Goal: Task Accomplishment & Management: Manage account settings

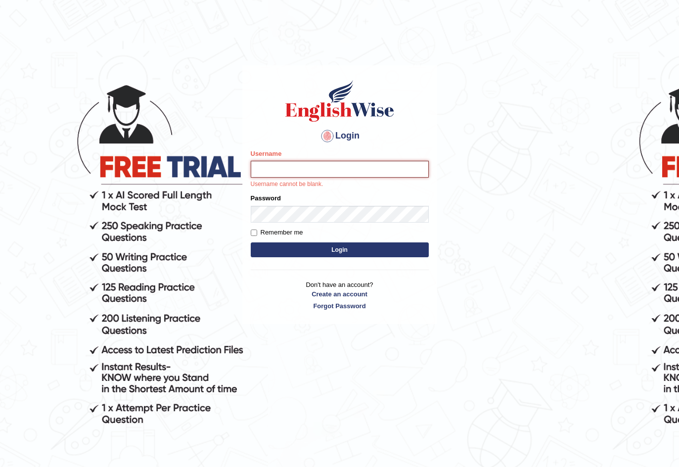
click at [291, 172] on input "Username" at bounding box center [340, 169] width 178 height 17
type input "EnglishWiseGC"
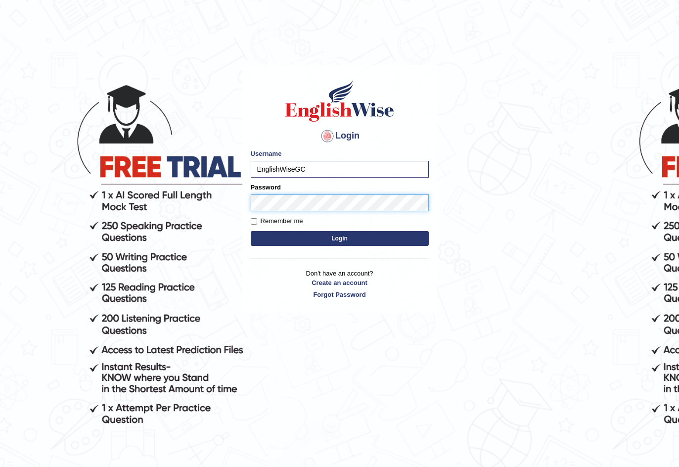
click at [251, 231] on button "Login" at bounding box center [340, 238] width 178 height 15
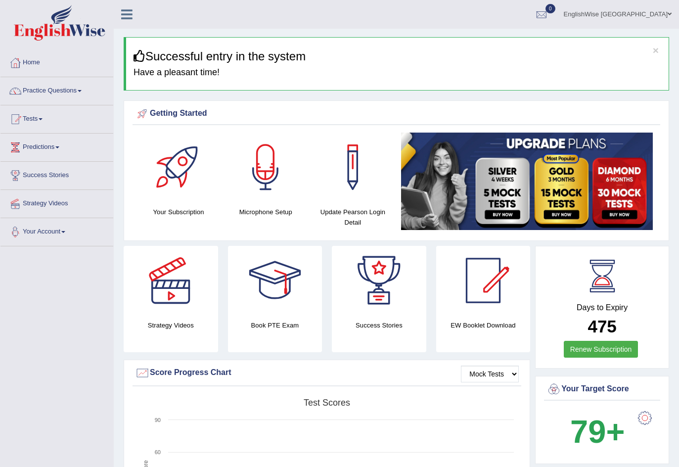
click at [53, 239] on link "Your Account" at bounding box center [56, 230] width 113 height 25
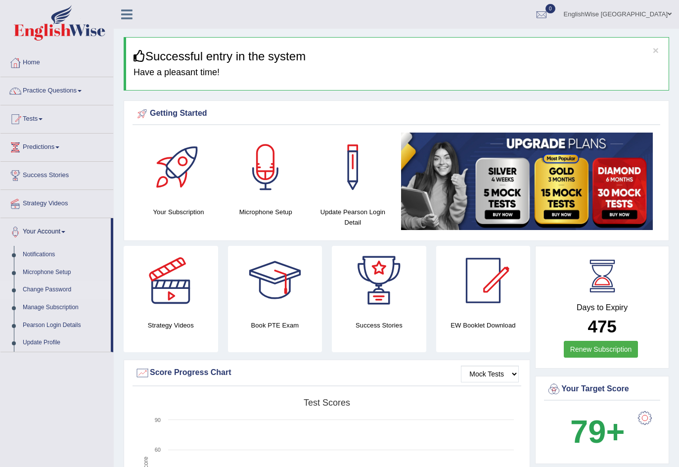
click at [51, 288] on link "Change Password" at bounding box center [64, 290] width 92 height 18
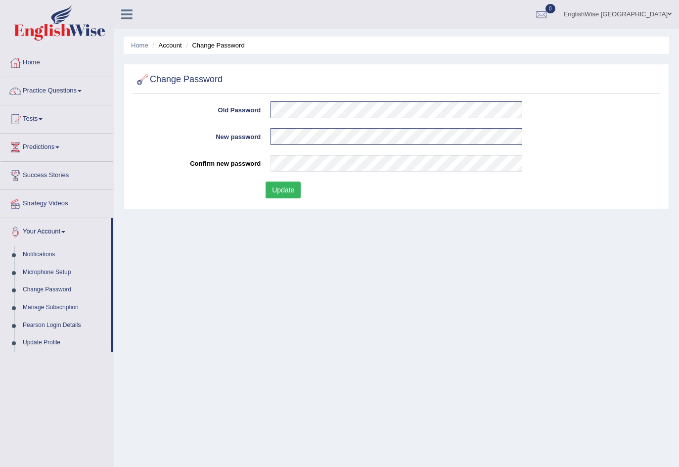
click at [277, 187] on button "Update" at bounding box center [283, 189] width 35 height 17
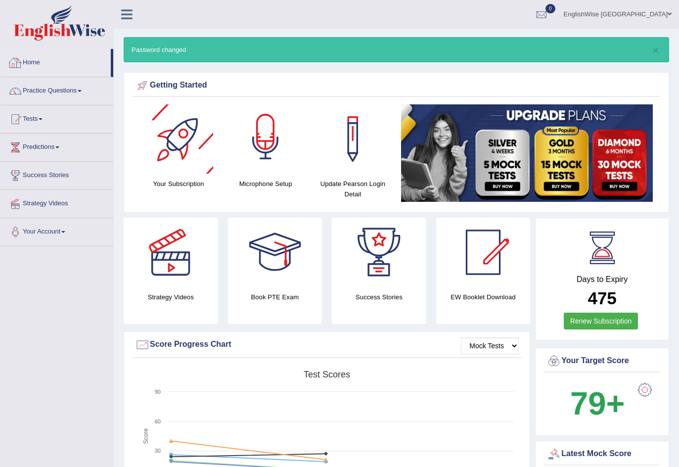
click at [64, 60] on link "Home" at bounding box center [55, 61] width 110 height 25
